Goal: Information Seeking & Learning: Learn about a topic

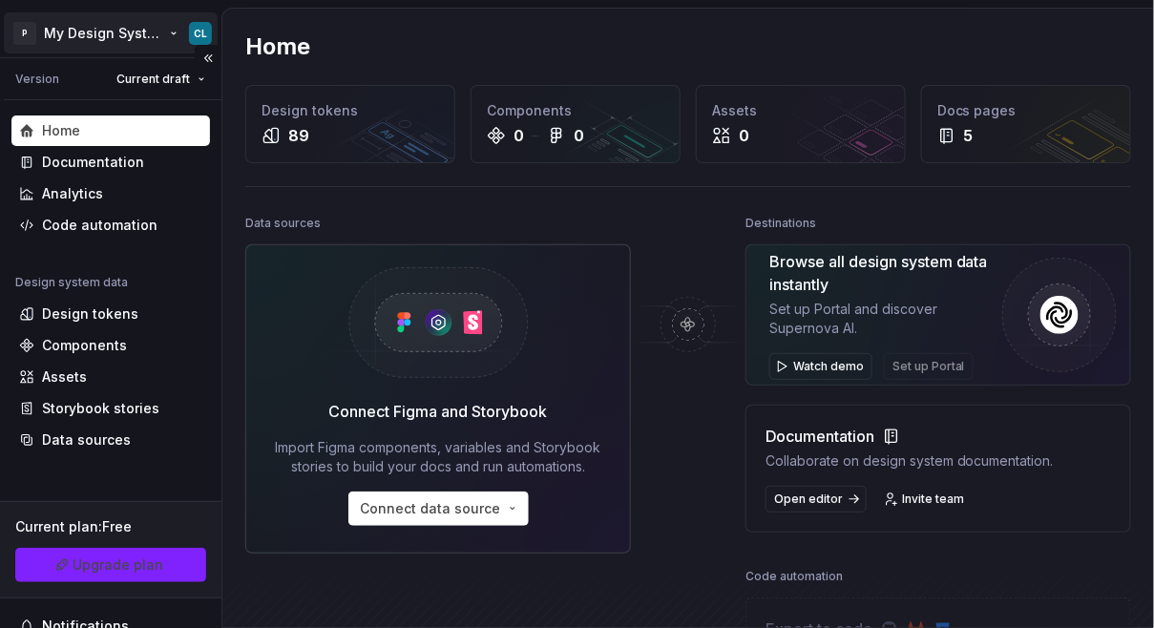
click at [150, 38] on html "P My Design System CL Version Current draft Home Documentation Analytics Code a…" at bounding box center [577, 314] width 1154 height 628
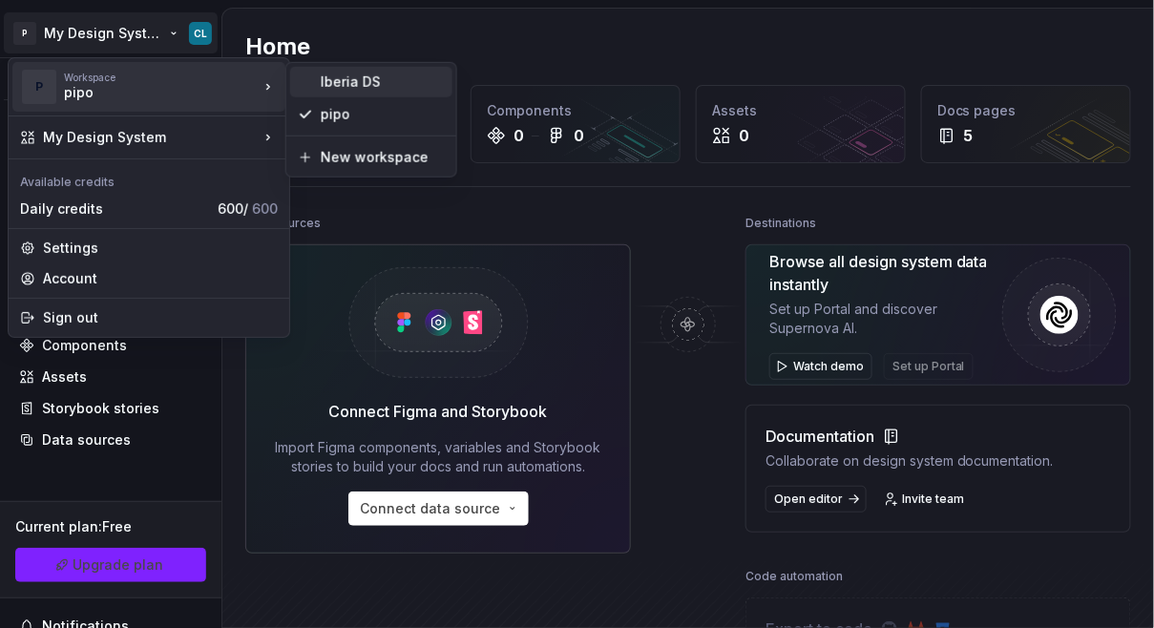
click at [342, 77] on div "Iberia DS" at bounding box center [383, 82] width 124 height 19
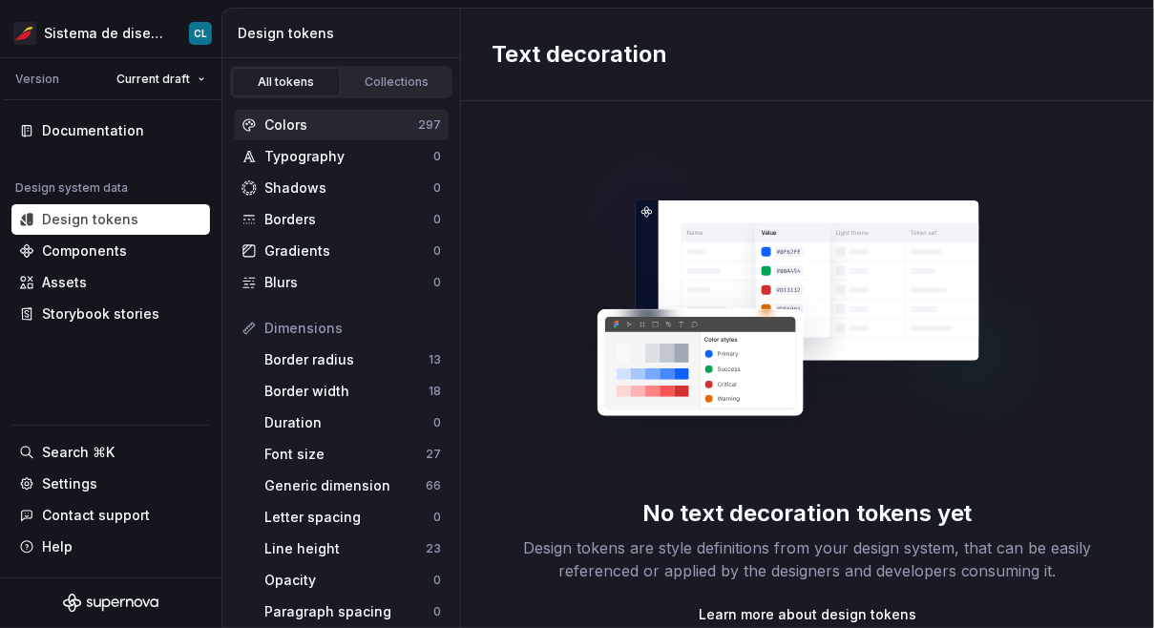
click at [272, 128] on div "Colors" at bounding box center [341, 125] width 154 height 19
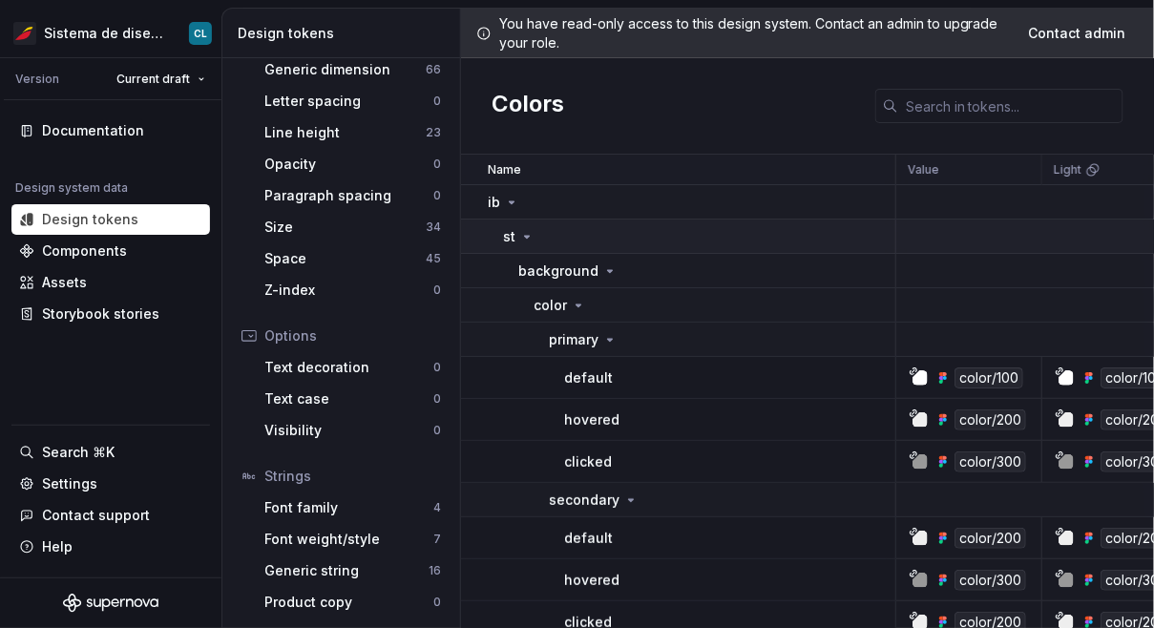
click at [526, 236] on icon at bounding box center [527, 237] width 5 height 2
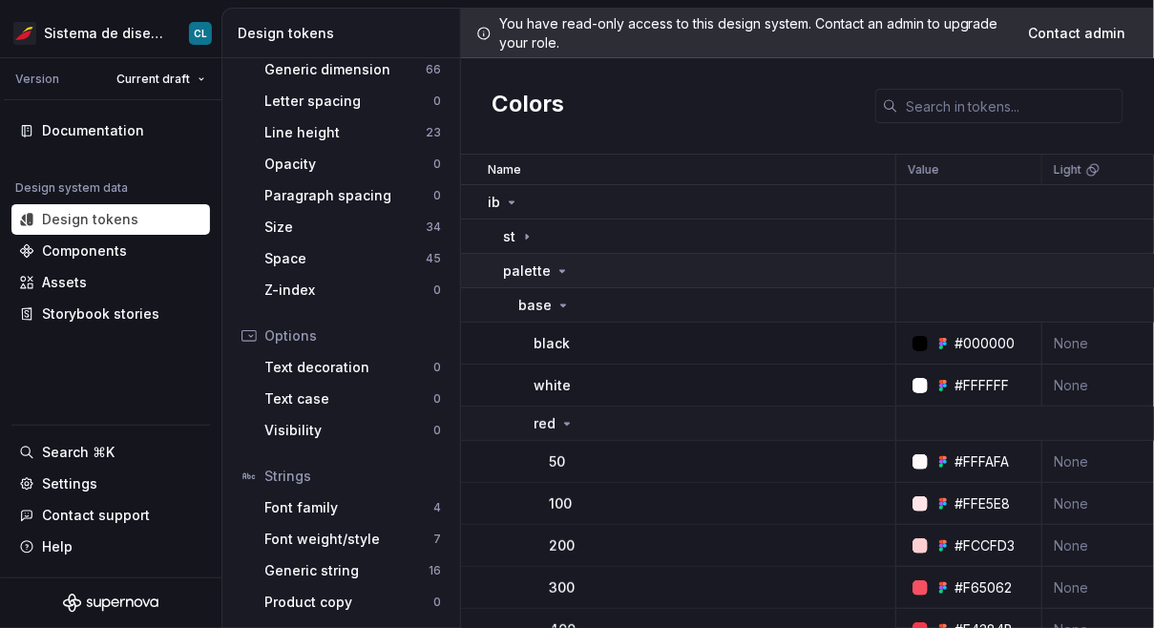
click at [564, 267] on icon at bounding box center [562, 270] width 15 height 15
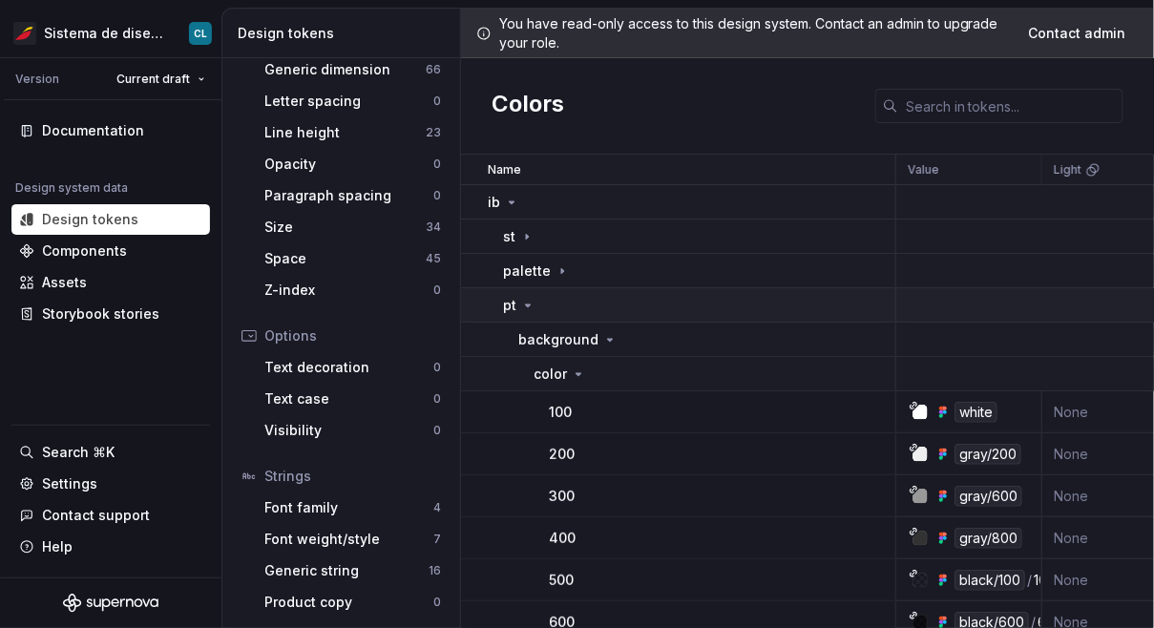
click at [532, 303] on icon at bounding box center [527, 305] width 15 height 15
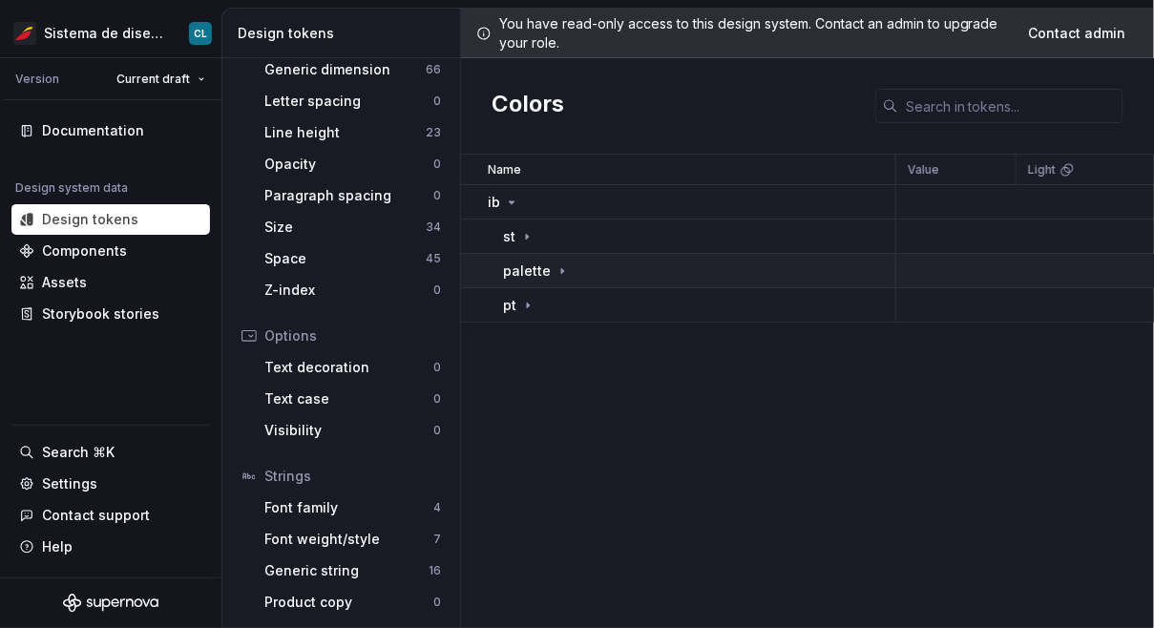
click at [539, 272] on p "palette" at bounding box center [527, 271] width 48 height 19
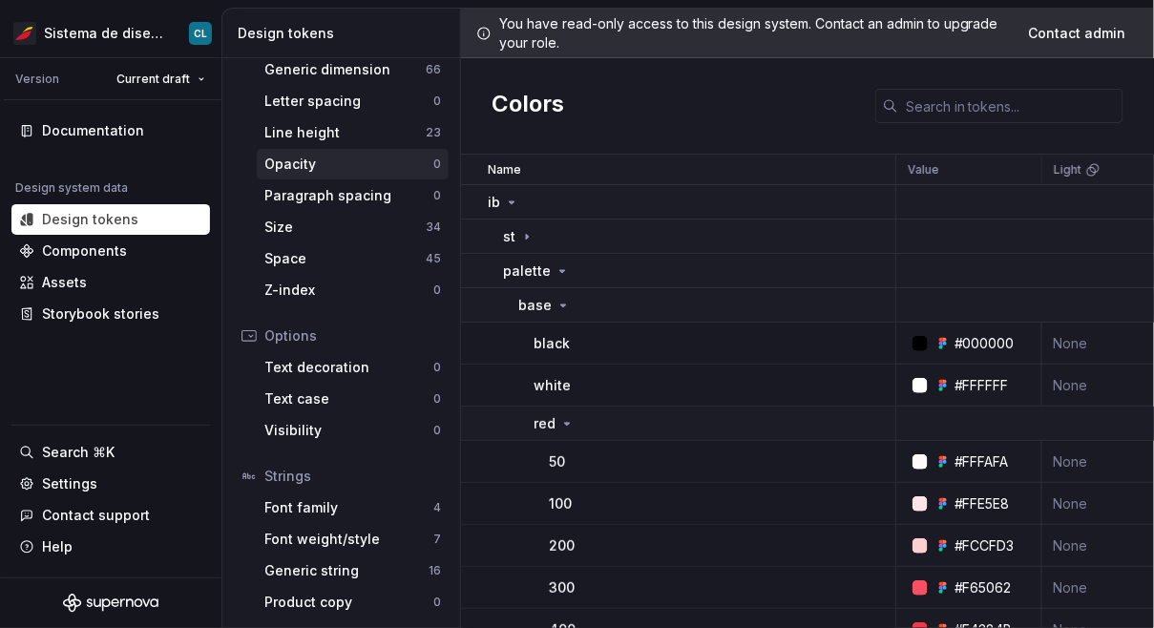
click at [296, 158] on div "Opacity" at bounding box center [348, 164] width 169 height 19
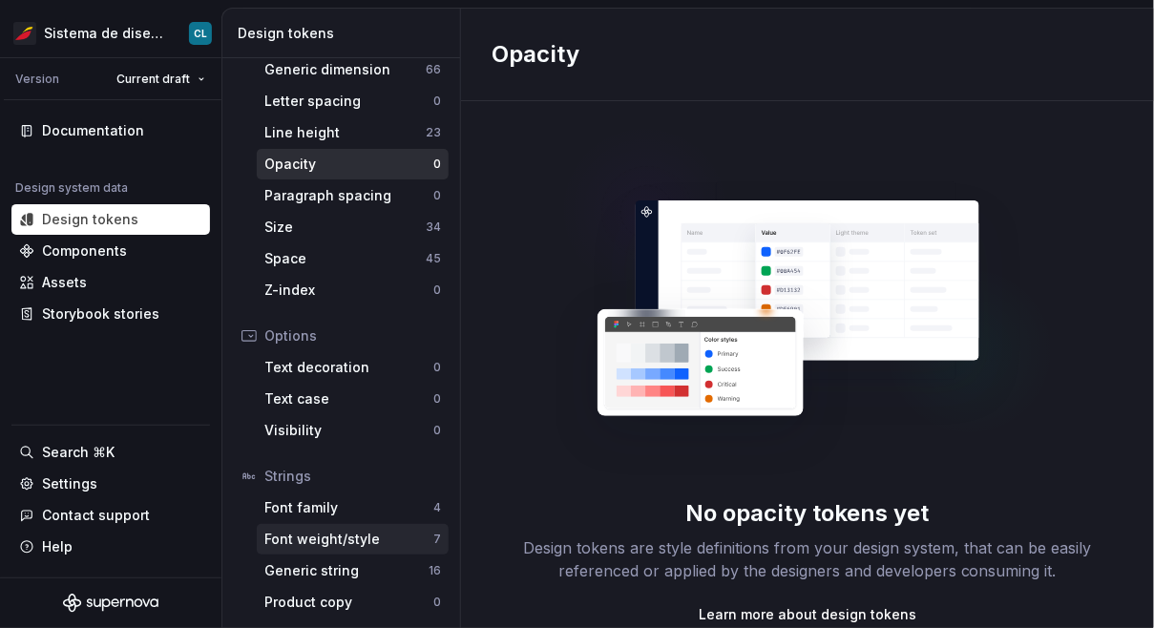
scroll to position [407, 0]
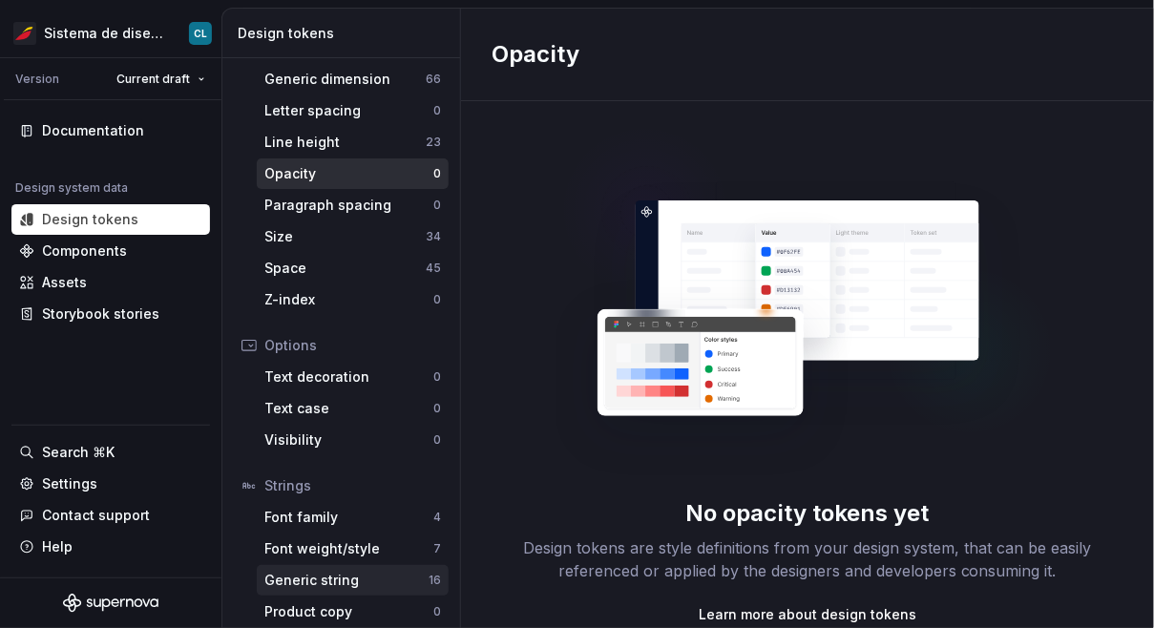
click at [341, 578] on div "Generic string" at bounding box center [346, 580] width 164 height 19
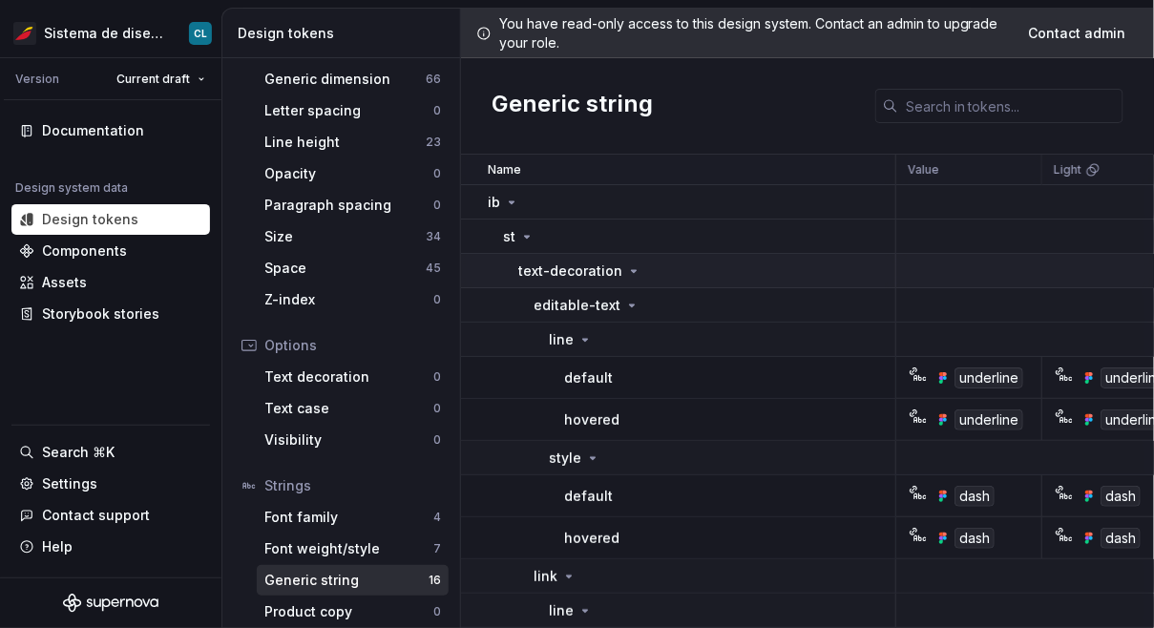
click at [563, 269] on p "text-decoration" at bounding box center [570, 271] width 104 height 19
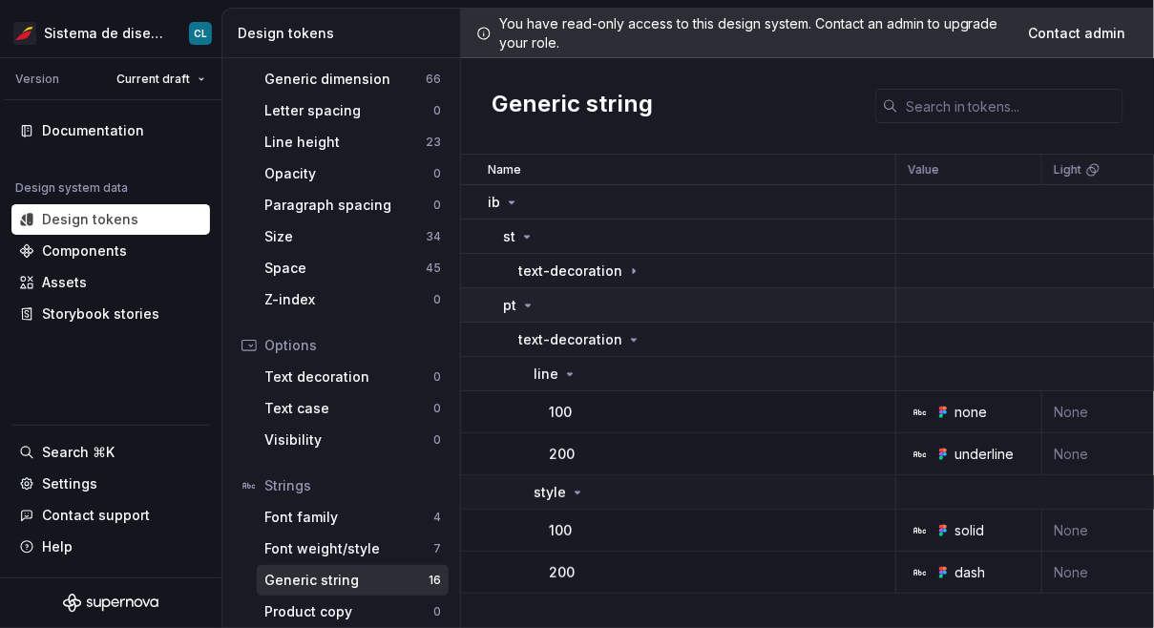
click at [522, 306] on icon at bounding box center [527, 305] width 15 height 15
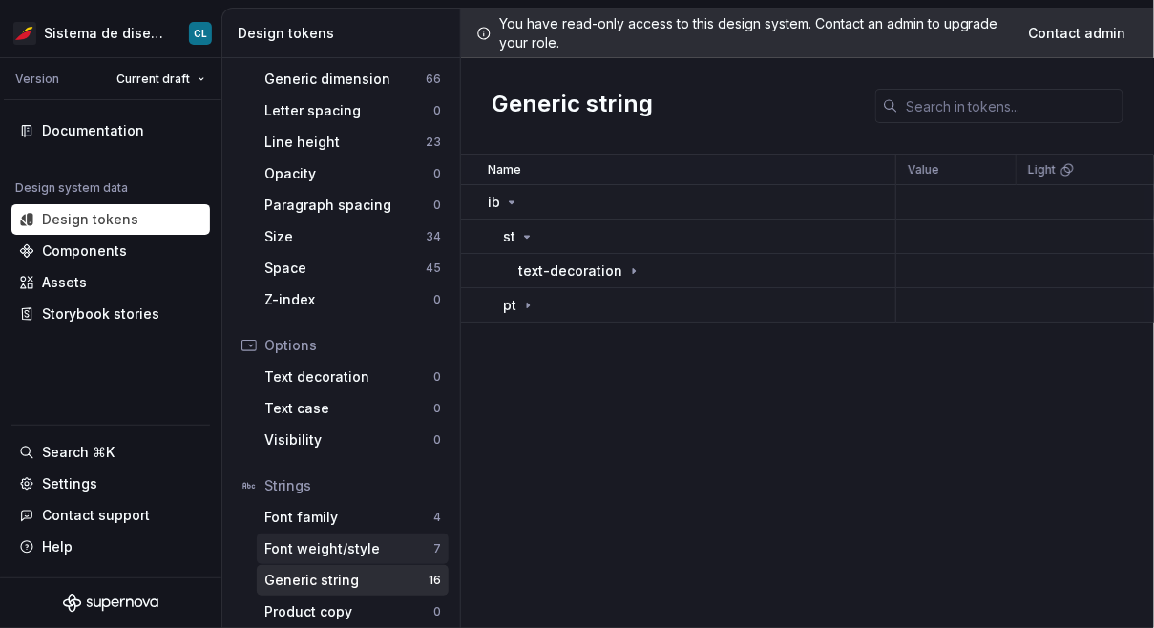
click at [346, 550] on div "Font weight/style" at bounding box center [348, 548] width 169 height 19
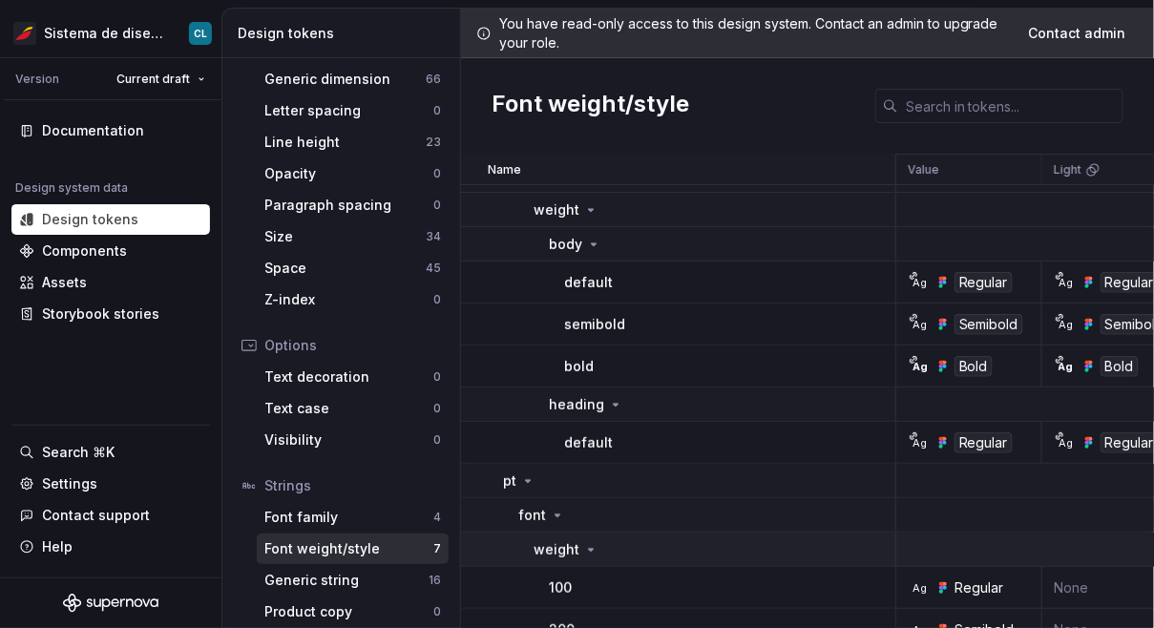
scroll to position [168, 0]
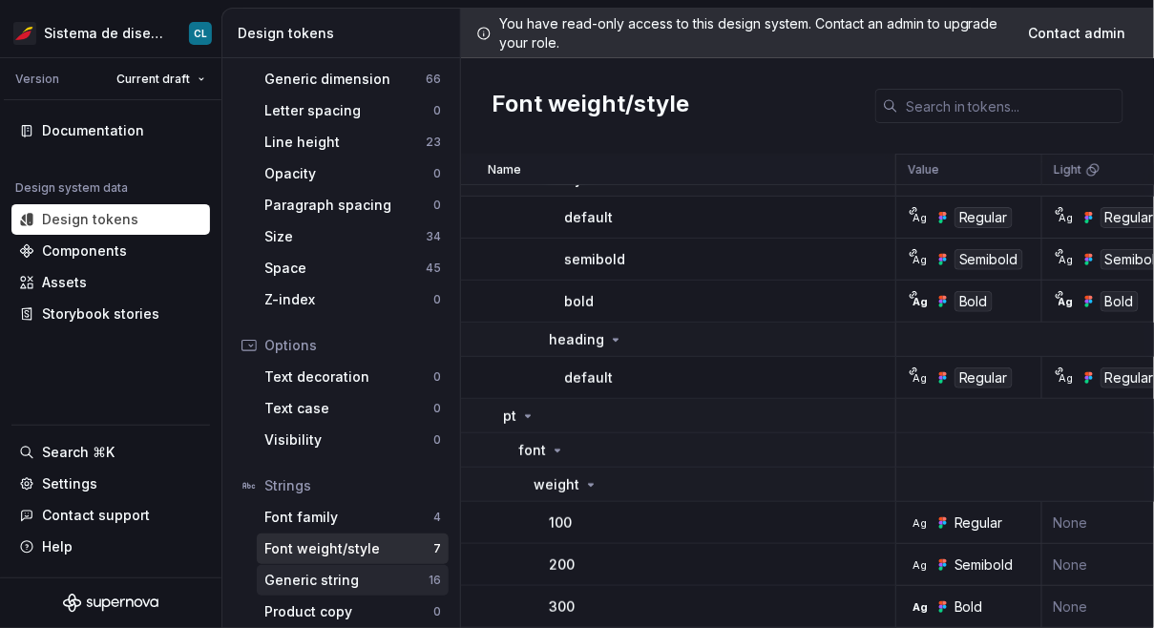
click at [371, 575] on div "Generic string" at bounding box center [346, 580] width 164 height 19
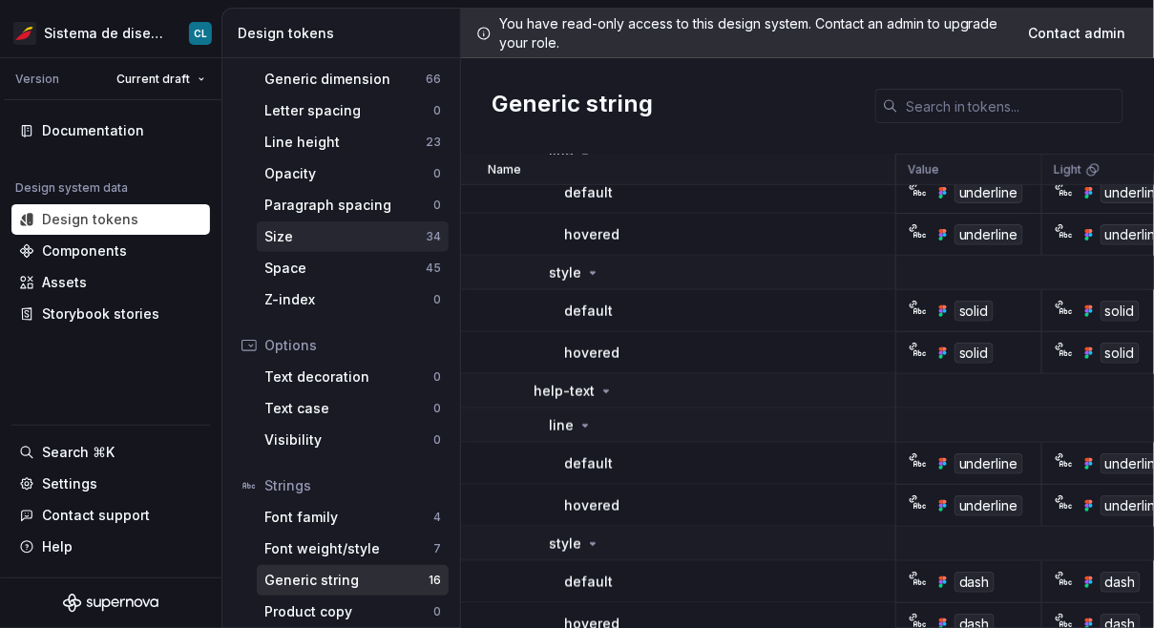
scroll to position [388, 0]
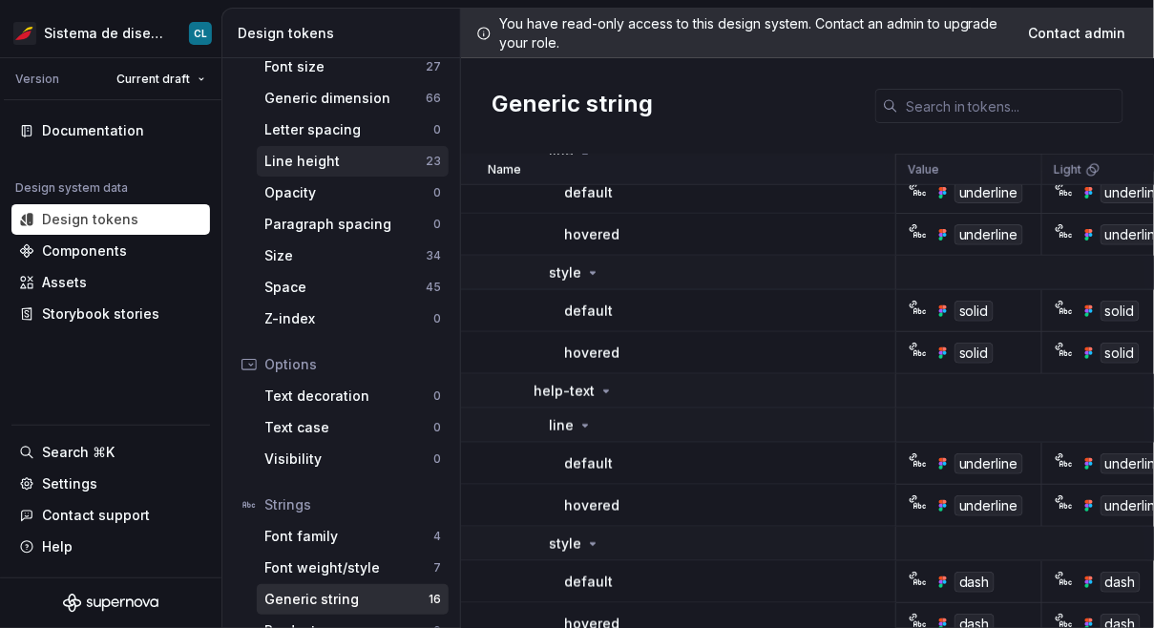
click at [348, 158] on div "Line height" at bounding box center [344, 161] width 161 height 19
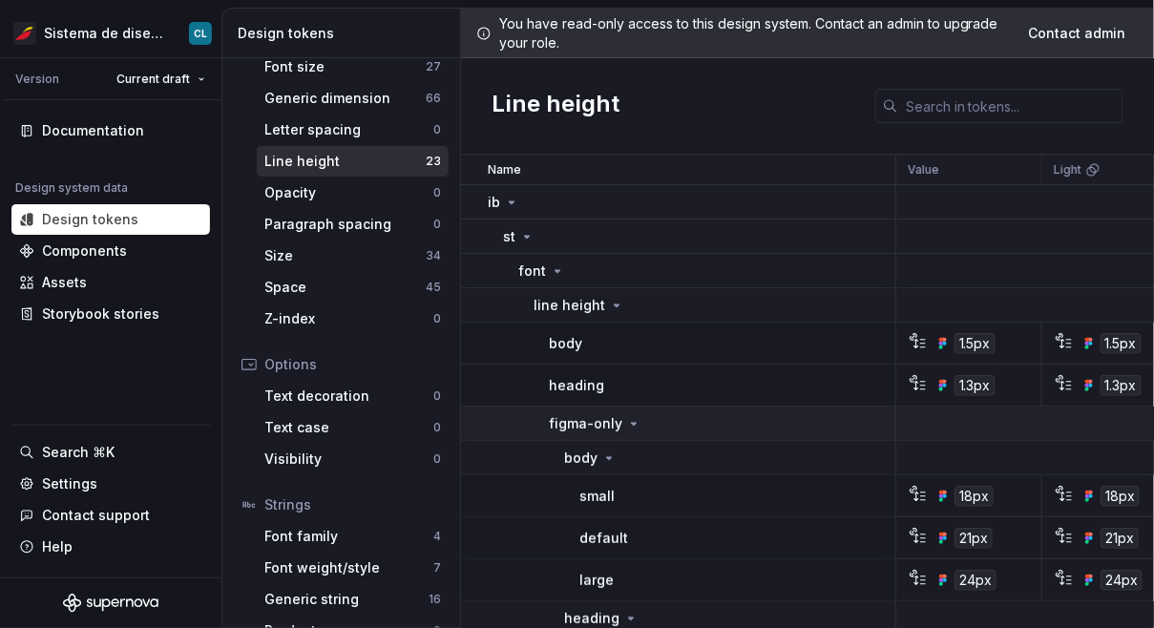
scroll to position [19, 0]
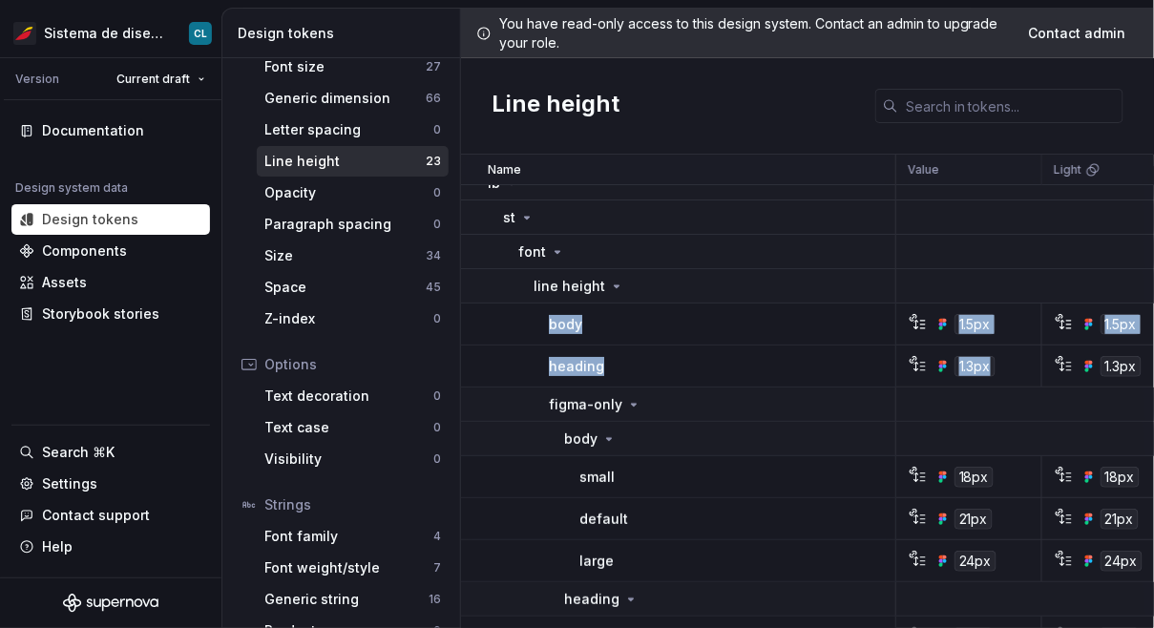
drag, startPoint x: 528, startPoint y: 316, endPoint x: 1003, endPoint y: 370, distance: 478.5
click at [1010, 330] on div "1.5px" at bounding box center [975, 324] width 132 height 21
drag, startPoint x: 958, startPoint y: 328, endPoint x: 990, endPoint y: 326, distance: 31.6
click at [989, 326] on div "1.5px" at bounding box center [975, 324] width 41 height 21
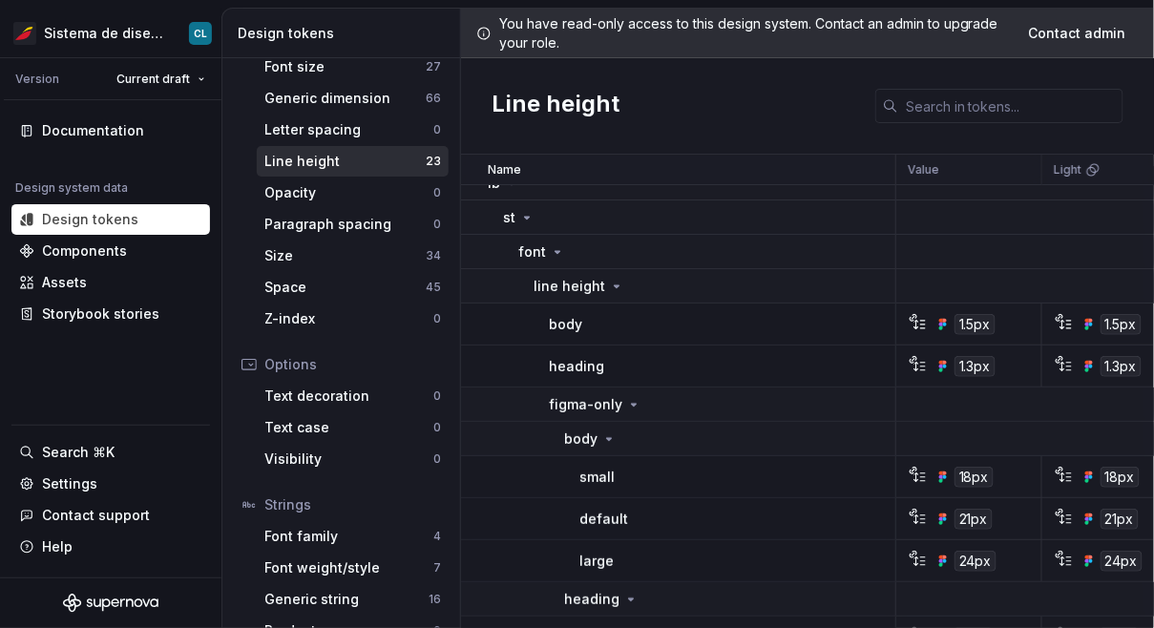
click at [989, 327] on div "1.5px" at bounding box center [975, 324] width 41 height 21
drag, startPoint x: 978, startPoint y: 319, endPoint x: 629, endPoint y: 331, distance: 349.6
click at [629, 331] on tr "body 1.5px 1.5px Semantic Dimension Permite definir la altura de línea del cuer…" at bounding box center [1100, 325] width 1278 height 42
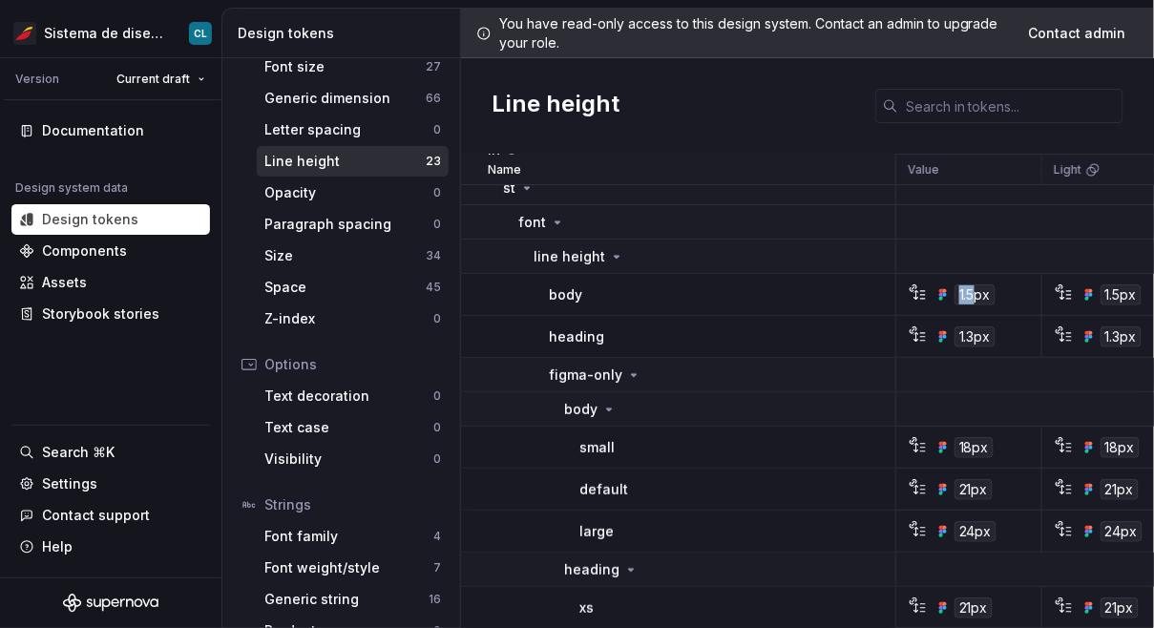
scroll to position [122, 0]
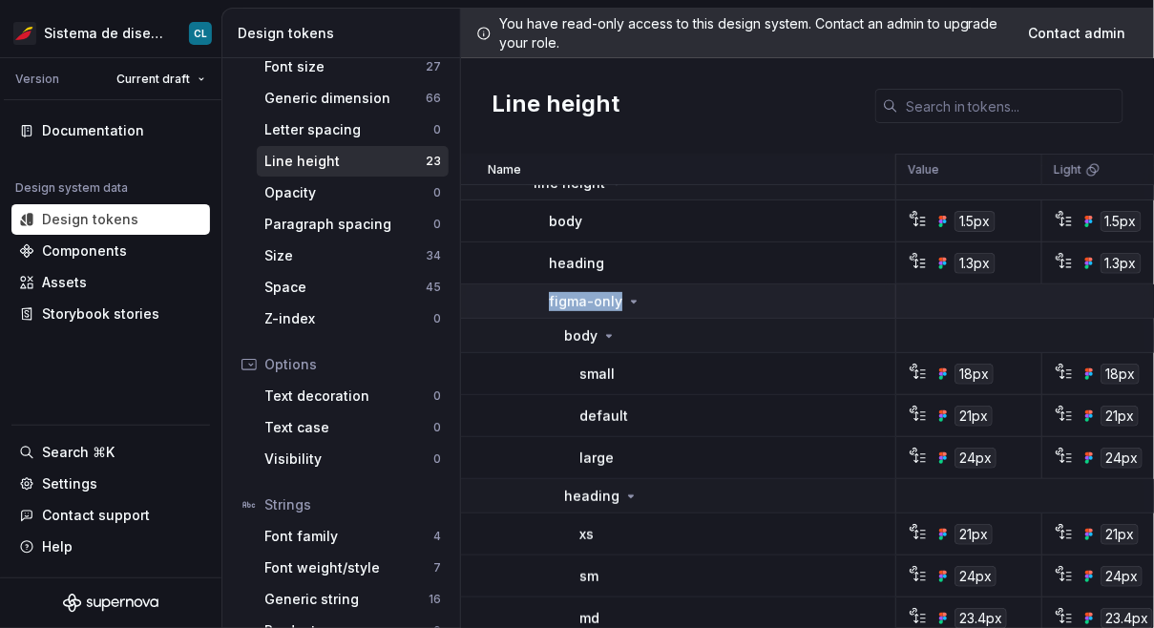
drag, startPoint x: 535, startPoint y: 302, endPoint x: 615, endPoint y: 305, distance: 80.3
click at [615, 305] on td "figma-only" at bounding box center [678, 301] width 435 height 34
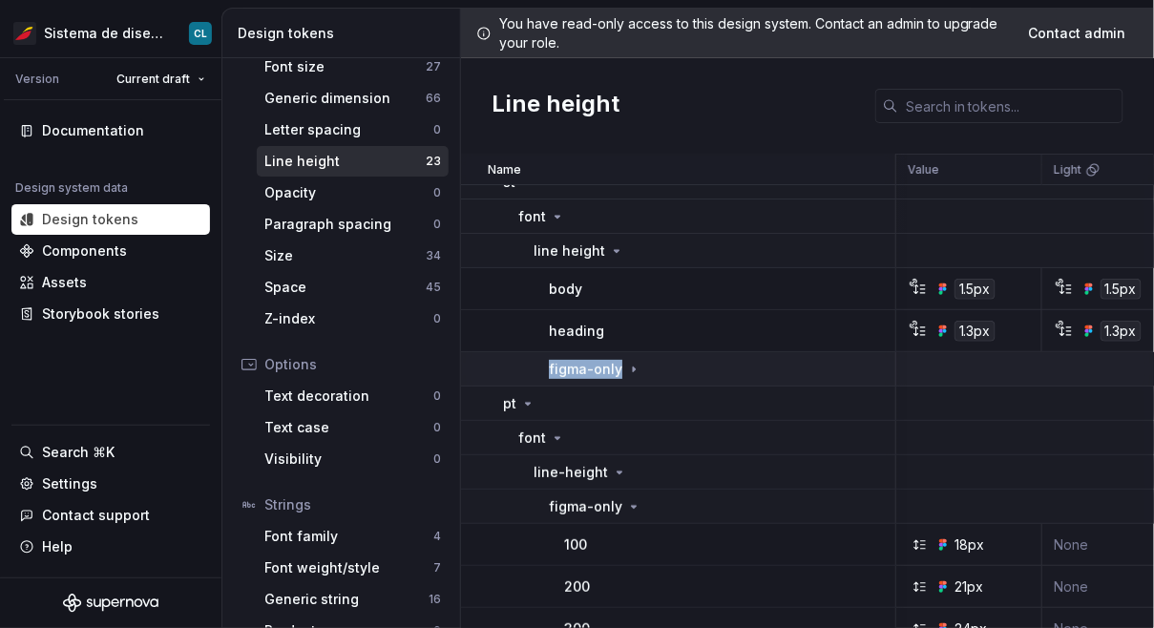
scroll to position [54, 34]
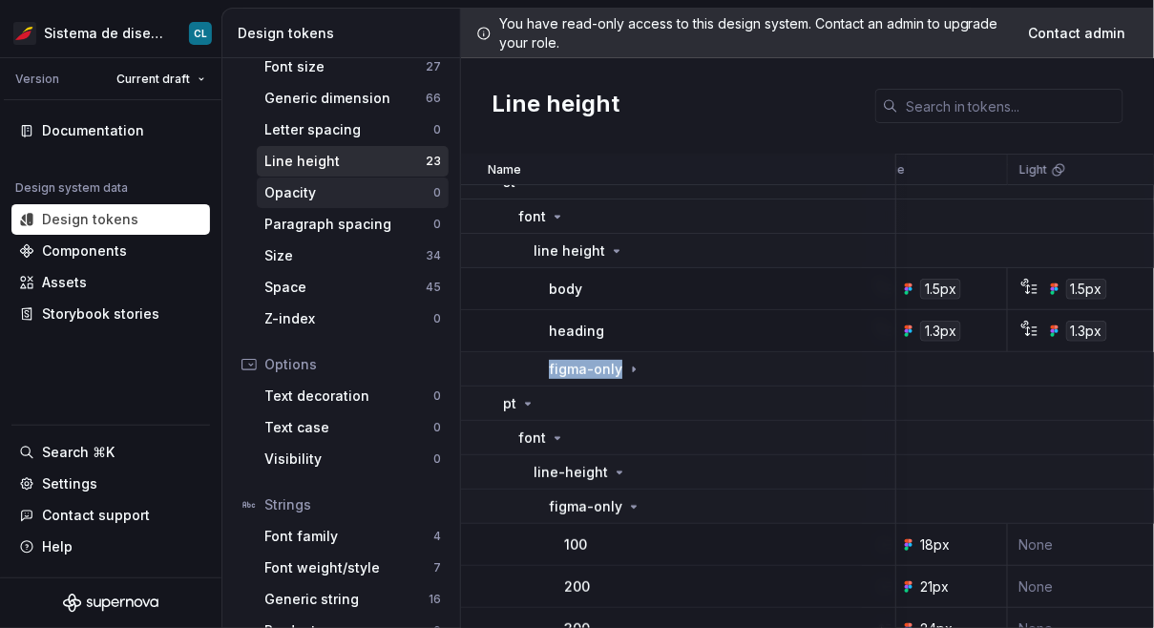
click at [321, 194] on div "Opacity" at bounding box center [348, 192] width 169 height 19
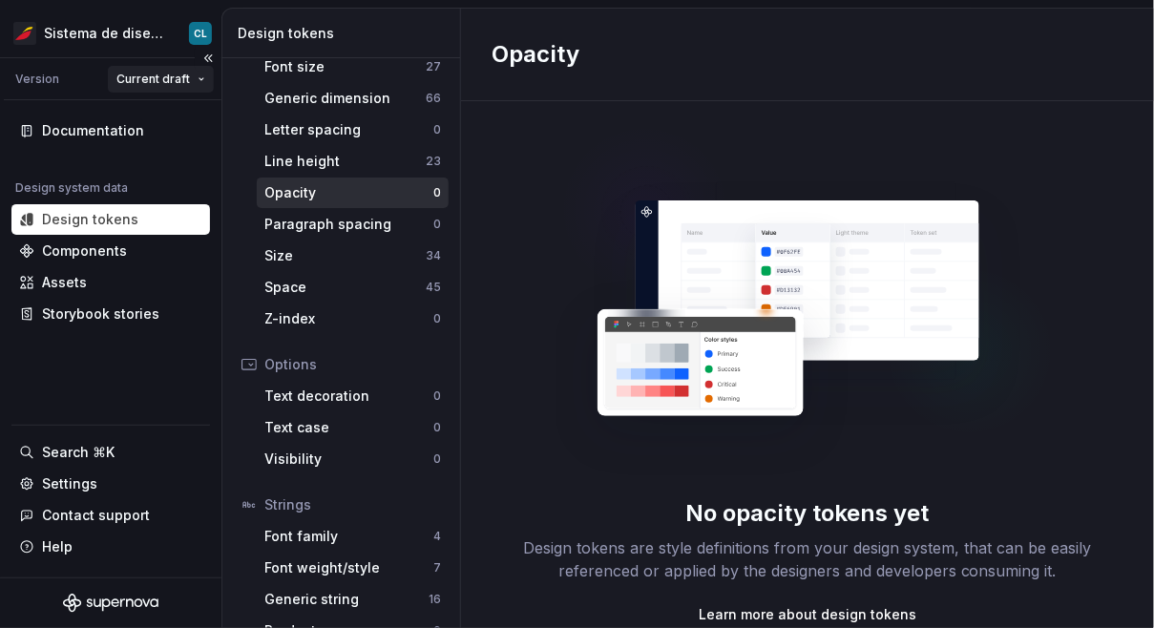
click at [147, 85] on html "Sistema de diseño Iberia CL Version Current draft Documentation Design system d…" at bounding box center [577, 314] width 1154 height 628
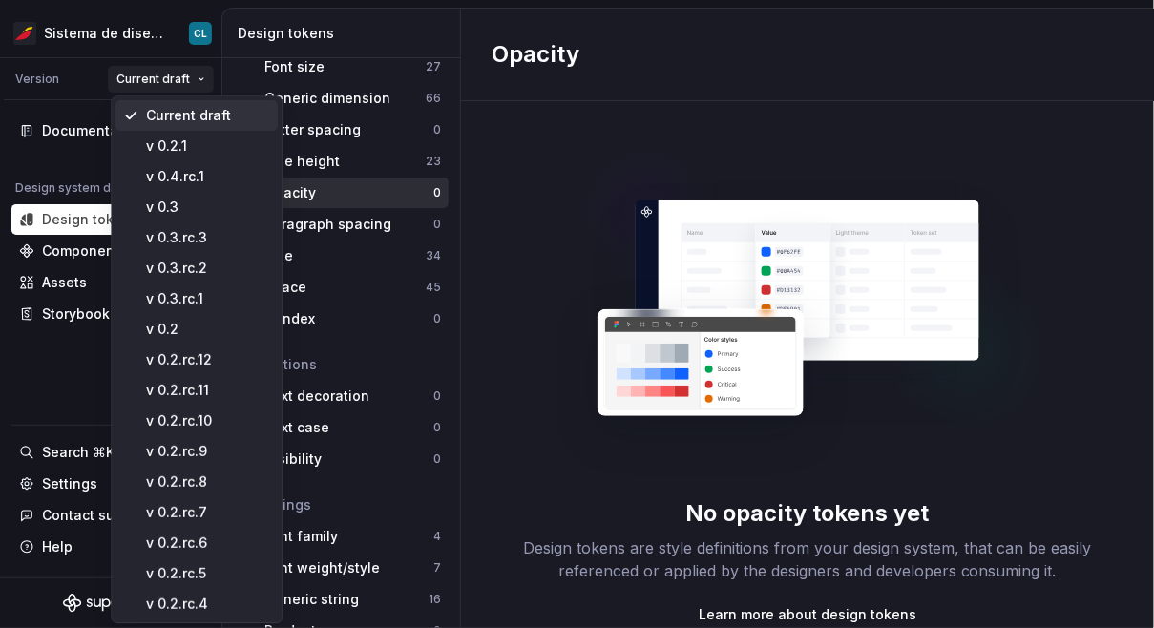
click at [210, 115] on div "Current draft" at bounding box center [208, 115] width 124 height 19
